Goal: Navigation & Orientation: Find specific page/section

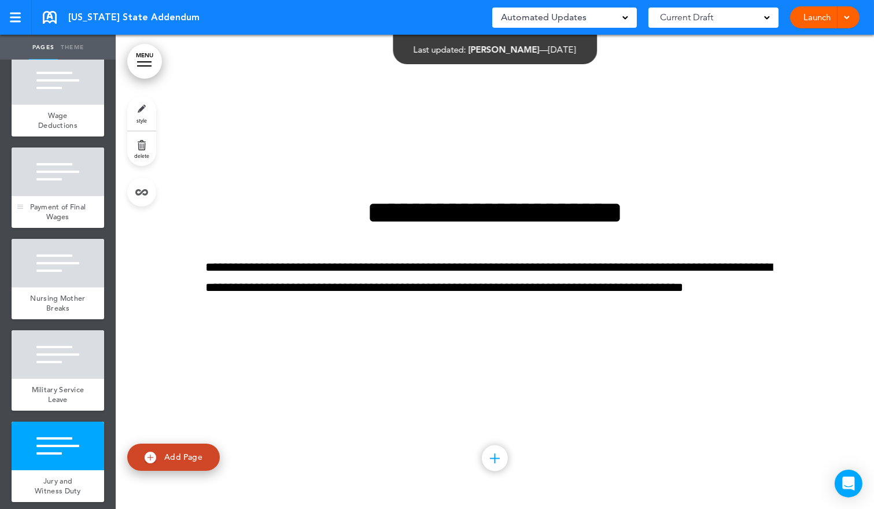
scroll to position [275, 0]
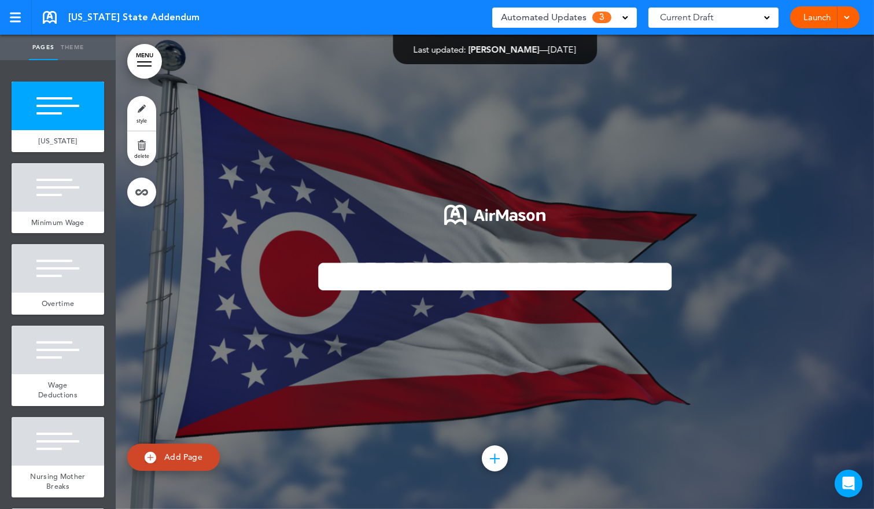
click at [574, 25] on span "Automated Updates" at bounding box center [544, 17] width 86 height 16
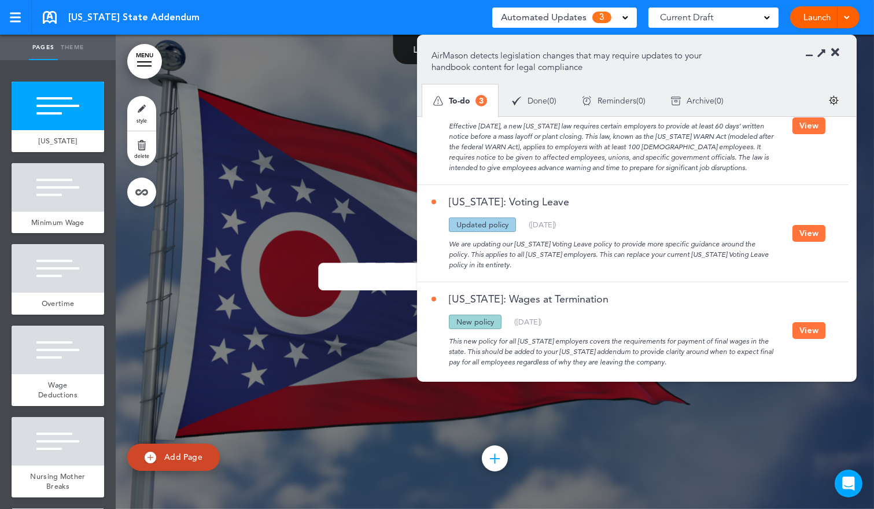
scroll to position [56, 0]
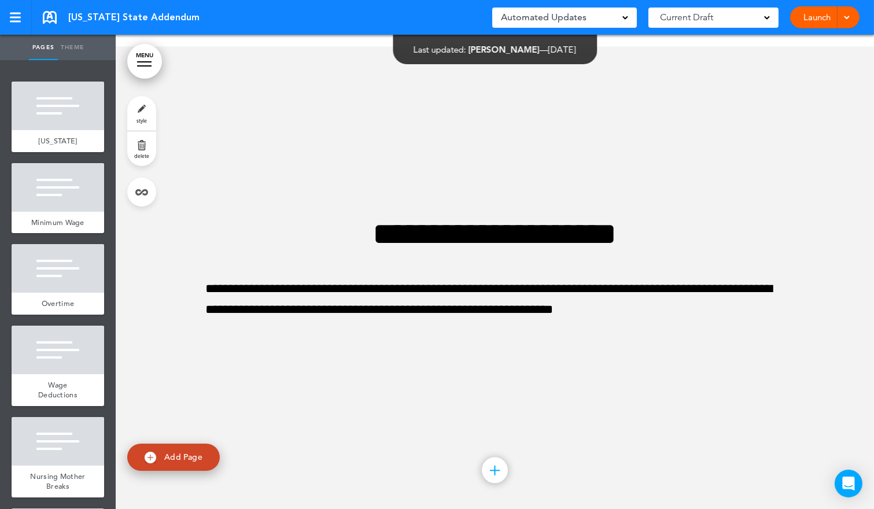
scroll to position [4744, 0]
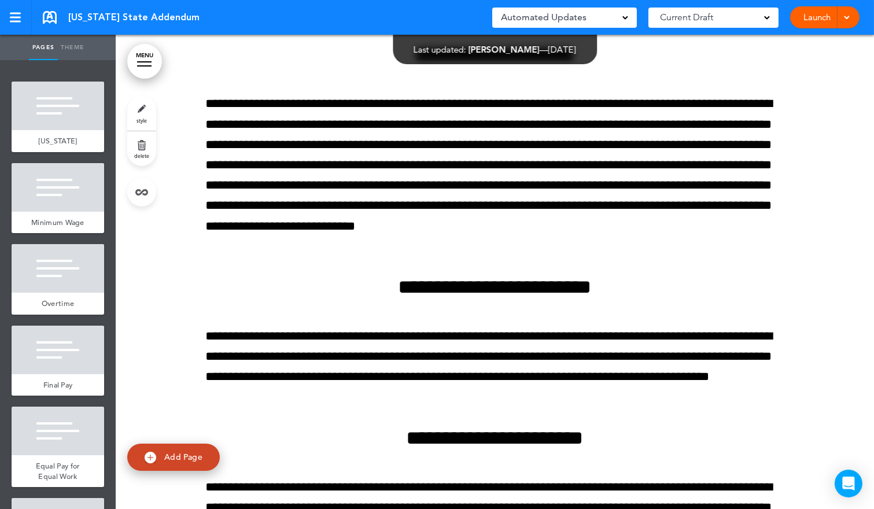
scroll to position [5467, 0]
